Goal: Complete application form: Complete application form

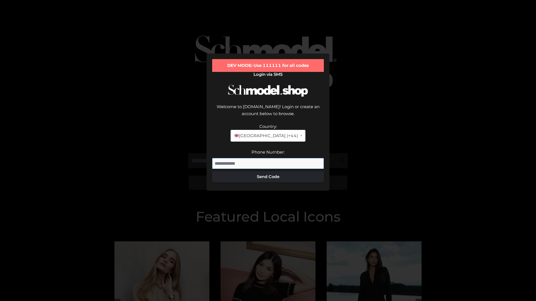
click at [268, 158] on input "Phone Number:" at bounding box center [268, 163] width 112 height 11
type input "**********"
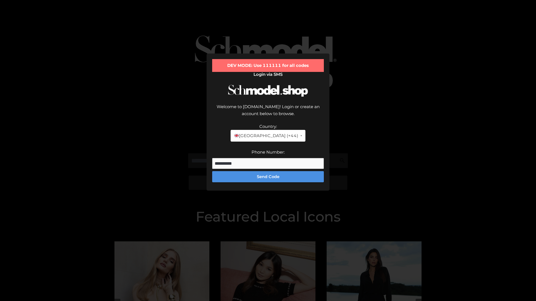
click at [268, 171] on button "Send Code" at bounding box center [268, 176] width 112 height 11
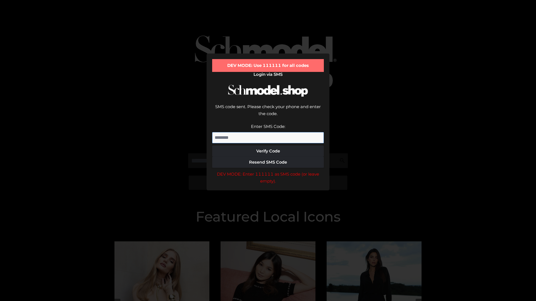
click at [268, 132] on input "Enter SMS Code:" at bounding box center [268, 137] width 112 height 11
type input "******"
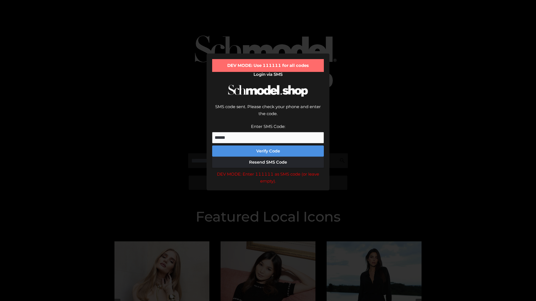
click at [268, 146] on button "Verify Code" at bounding box center [268, 151] width 112 height 11
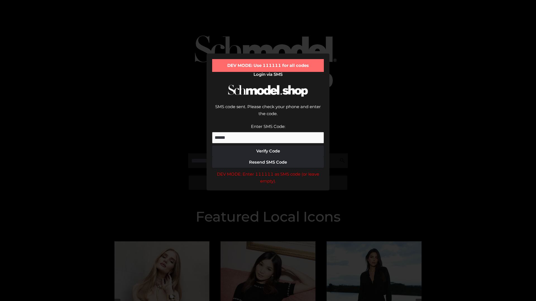
click at [268, 171] on div "DEV MODE: Enter 111111 as SMS code (or leave empty)." at bounding box center [268, 178] width 112 height 14
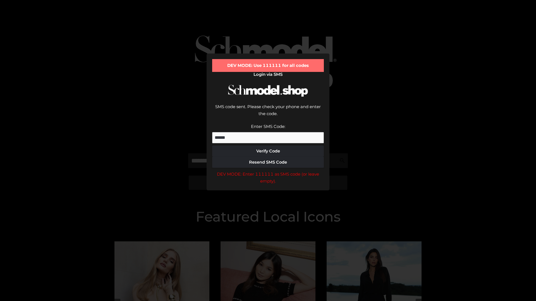
click at [268, 171] on div "DEV MODE: Enter 111111 as SMS code (or leave empty)." at bounding box center [268, 178] width 112 height 14
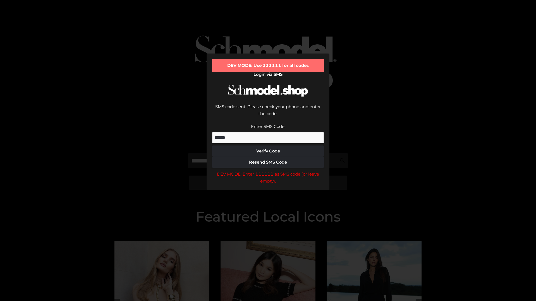
click at [268, 171] on div "DEV MODE: Enter 111111 as SMS code (or leave empty)." at bounding box center [268, 178] width 112 height 14
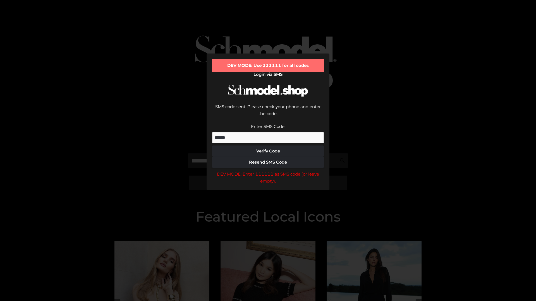
click at [268, 171] on div "DEV MODE: Enter 111111 as SMS code (or leave empty)." at bounding box center [268, 178] width 112 height 14
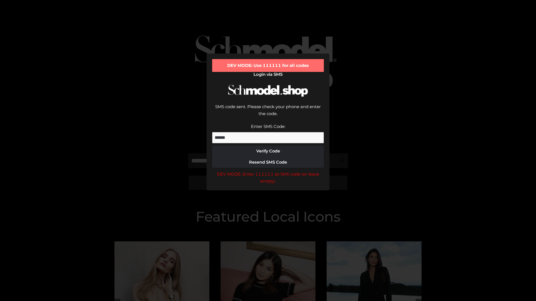
click at [268, 171] on div "DEV MODE: Enter 111111 as SMS code (or leave empty)." at bounding box center [268, 178] width 112 height 14
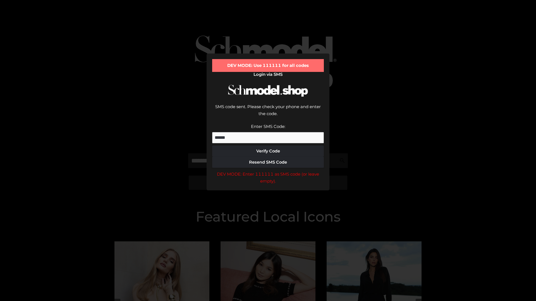
click at [268, 171] on div "DEV MODE: Enter 111111 as SMS code (or leave empty)." at bounding box center [268, 178] width 112 height 14
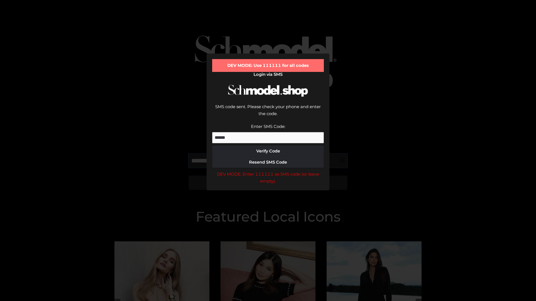
scroll to position [0, 29]
click at [268, 171] on div "DEV MODE: Enter 111111 as SMS code (or leave empty)." at bounding box center [268, 178] width 112 height 14
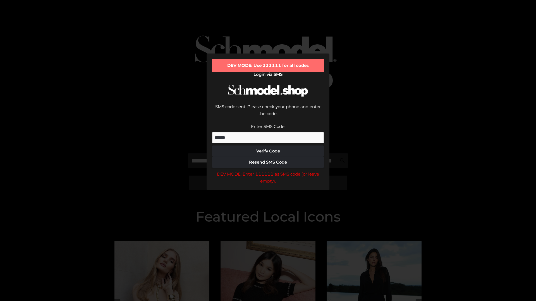
click at [268, 171] on div "DEV MODE: Enter 111111 as SMS code (or leave empty)." at bounding box center [268, 178] width 112 height 14
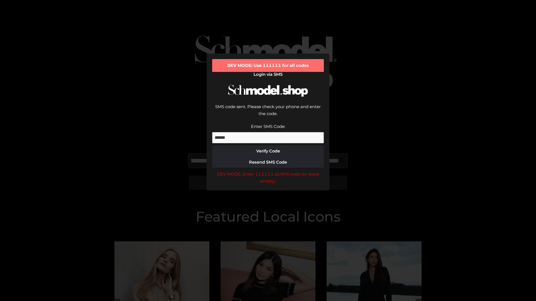
scroll to position [0, 61]
click at [268, 171] on div "DEV MODE: Enter 111111 as SMS code (or leave empty)." at bounding box center [268, 178] width 112 height 14
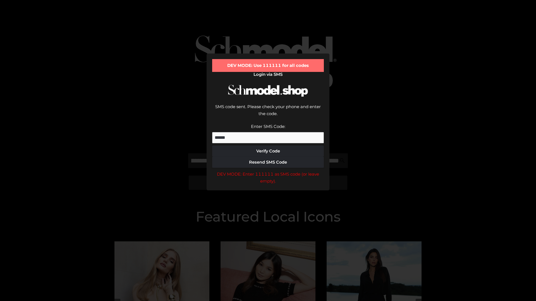
click at [268, 171] on div "DEV MODE: Enter 111111 as SMS code (or leave empty)." at bounding box center [268, 178] width 112 height 14
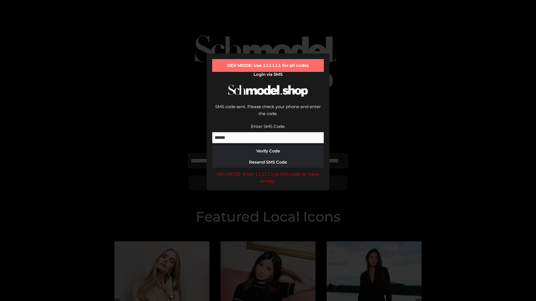
scroll to position [0, 95]
click at [268, 171] on div "DEV MODE: Enter 111111 as SMS code (or leave empty)." at bounding box center [268, 178] width 112 height 14
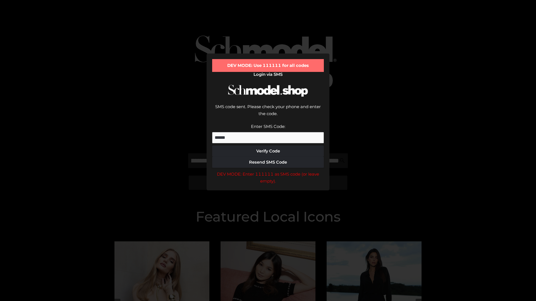
click at [268, 171] on div "DEV MODE: Enter 111111 as SMS code (or leave empty)." at bounding box center [268, 178] width 112 height 14
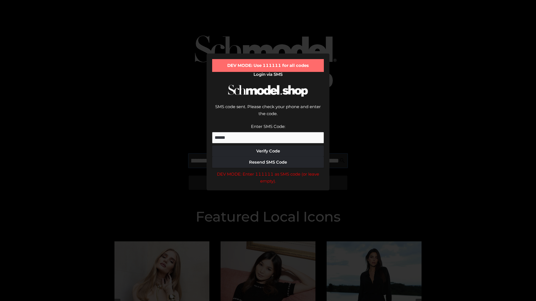
scroll to position [0, 130]
click at [268, 171] on div "DEV MODE: Enter 111111 as SMS code (or leave empty)." at bounding box center [268, 178] width 112 height 14
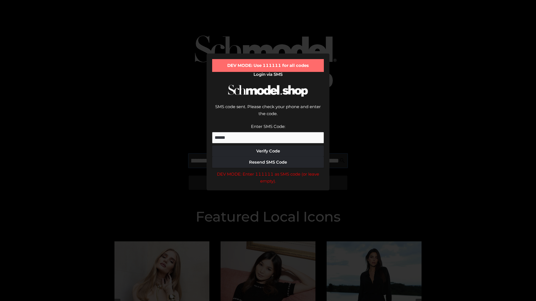
type input "**********"
